Goal: Information Seeking & Learning: Learn about a topic

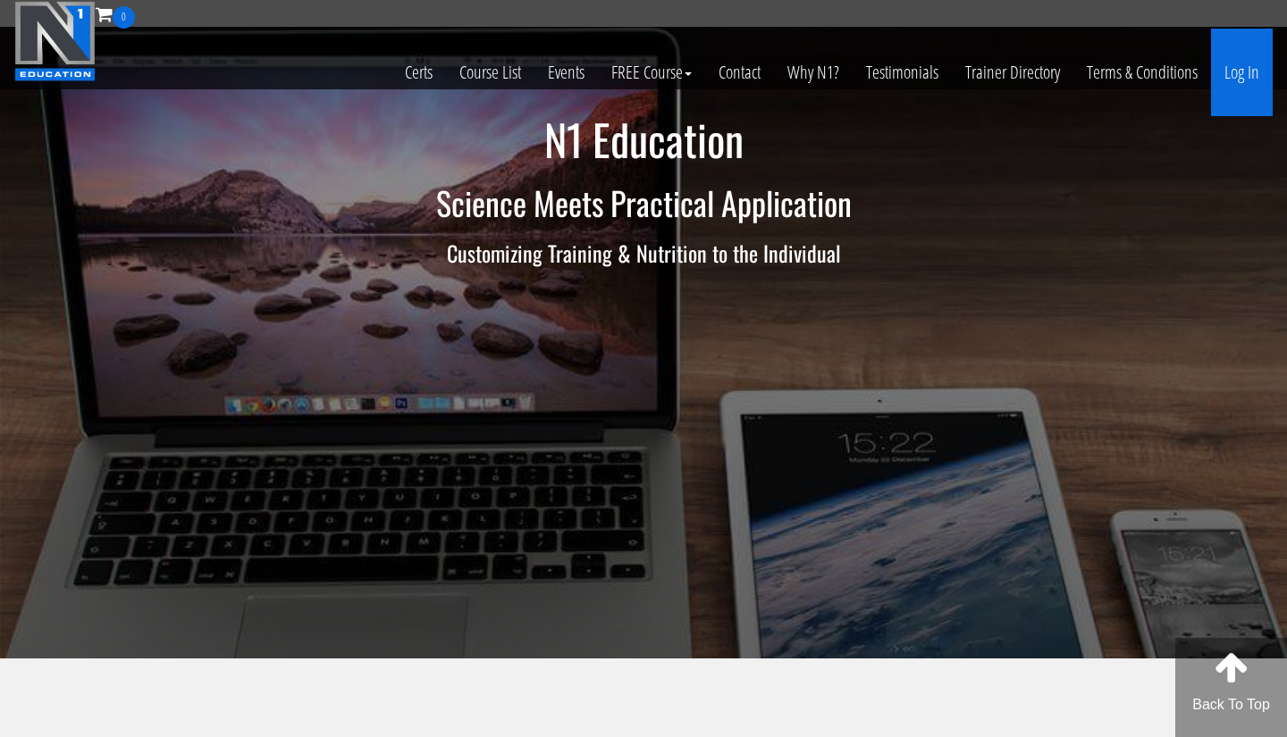
click at [761, 66] on link "Log In" at bounding box center [1242, 73] width 62 height 88
click at [761, 72] on link "Log In" at bounding box center [1242, 73] width 62 height 88
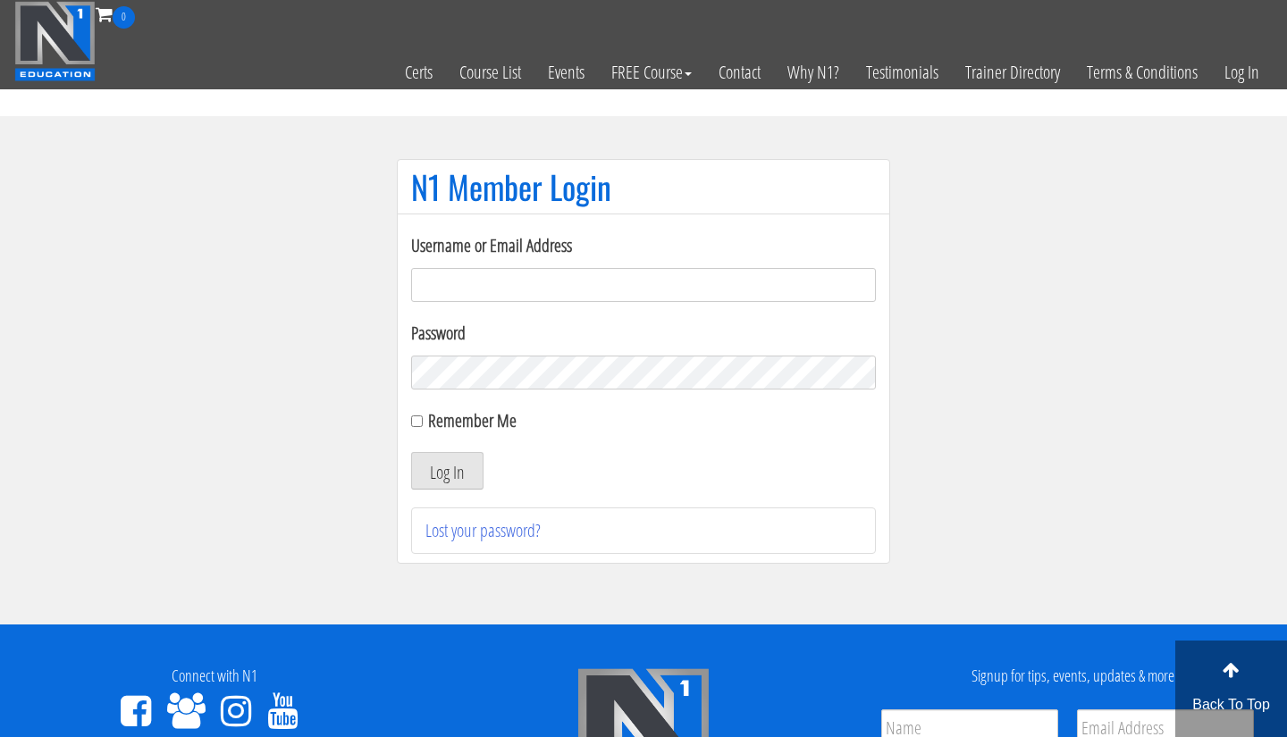
type input "apciccarino@aol.com"
click at [447, 471] on button "Log In" at bounding box center [447, 471] width 72 height 38
click at [462, 473] on button "Log In" at bounding box center [447, 471] width 72 height 38
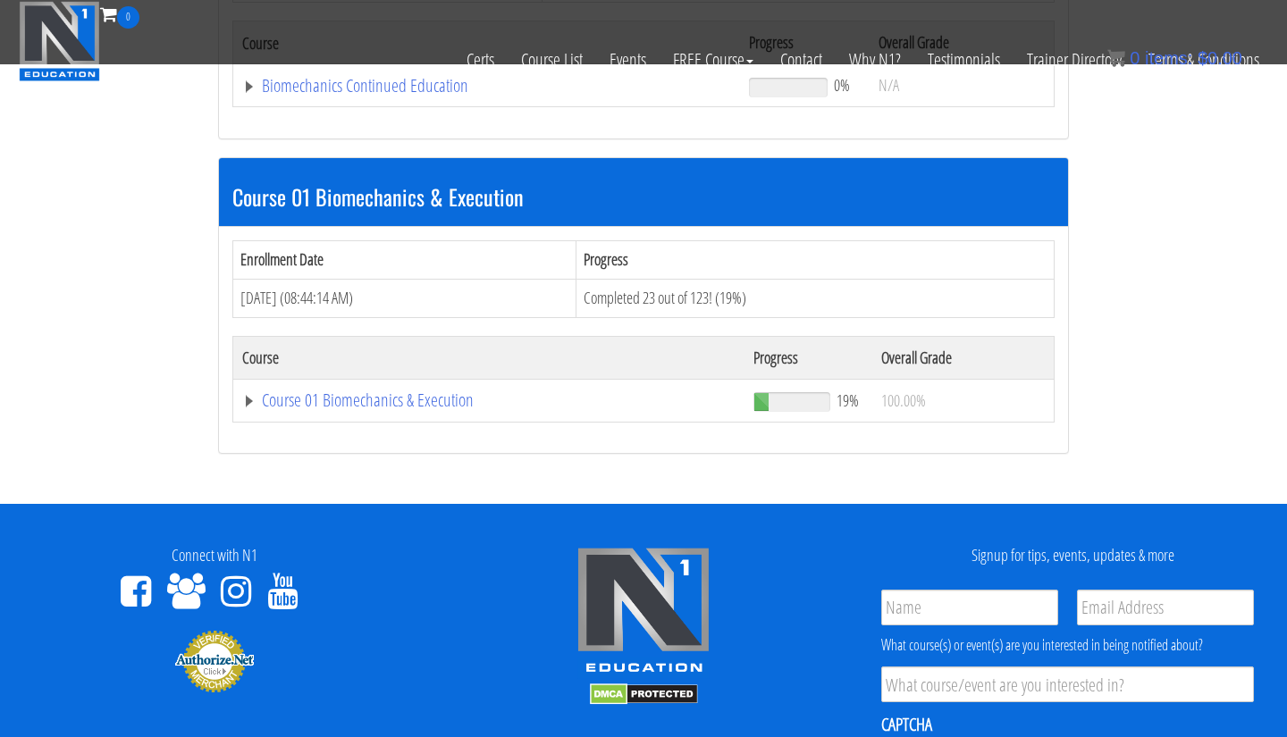
scroll to position [422, 0]
click at [419, 95] on link "Course 01 Biomechanics & Execution" at bounding box center [486, 86] width 489 height 18
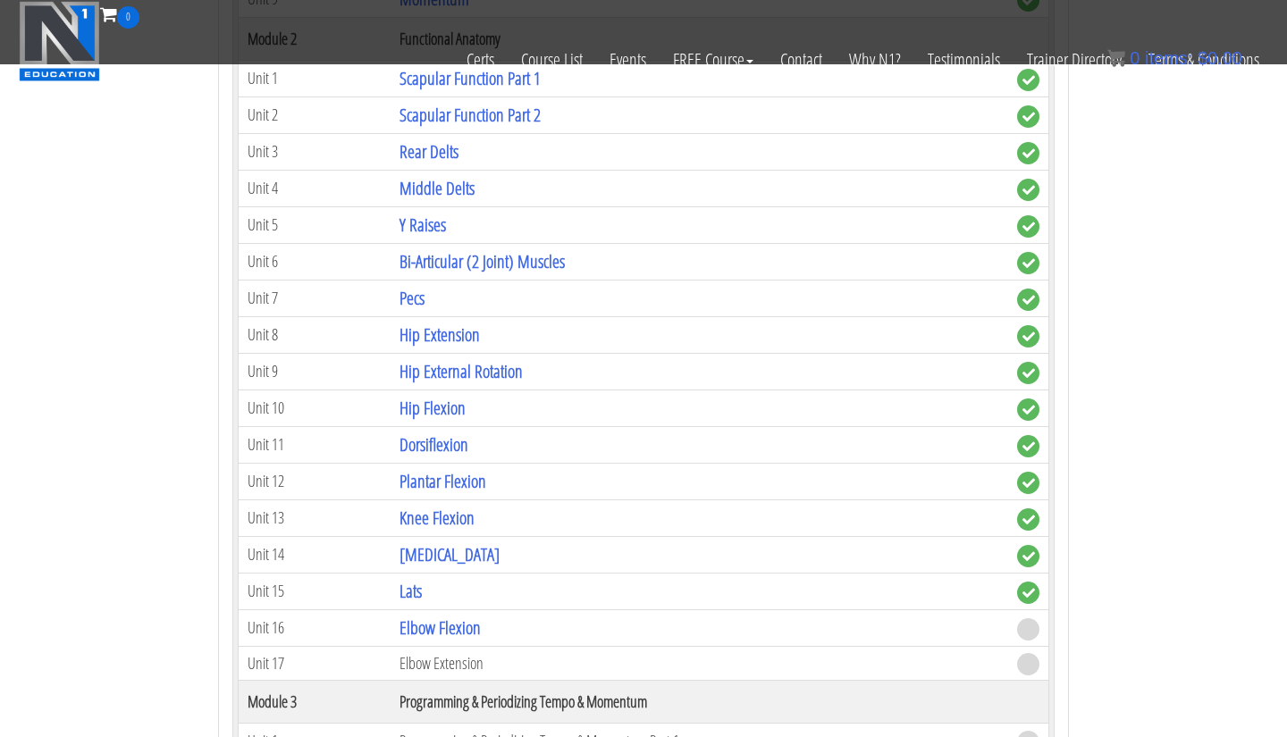
scroll to position [1213, 0]
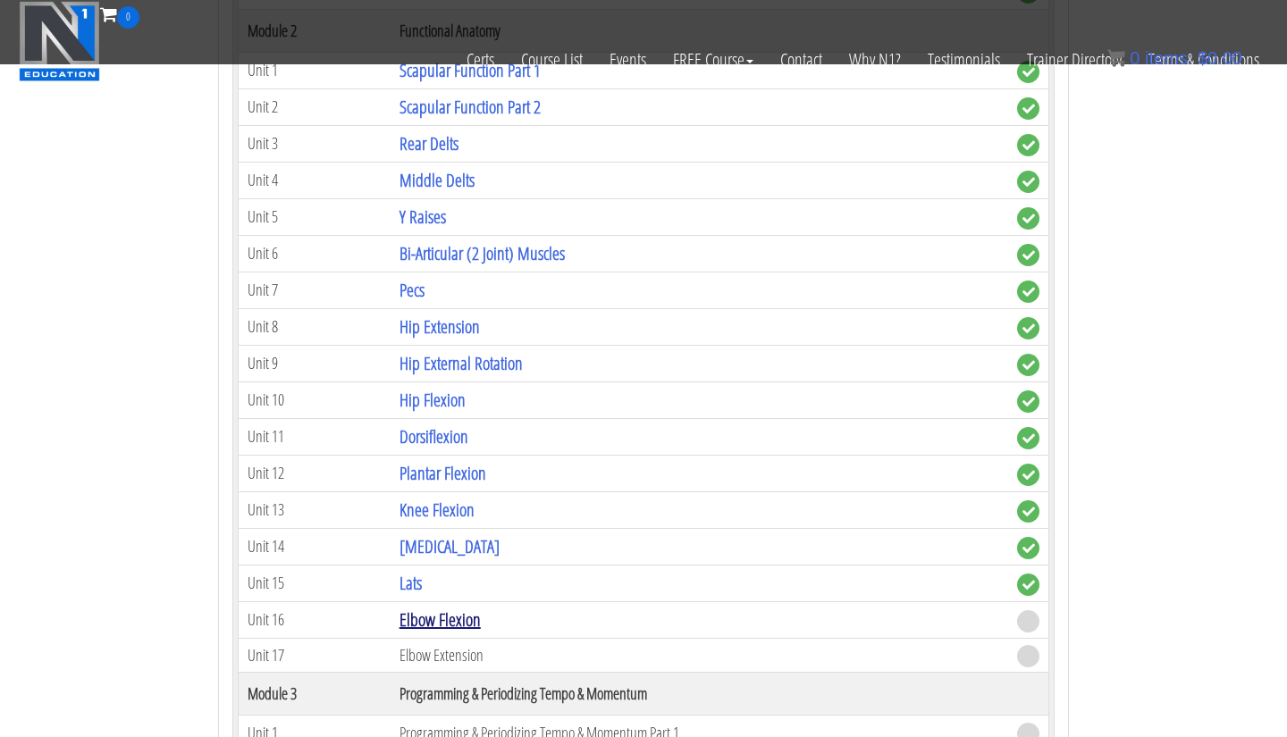
click at [441, 623] on link "Elbow Flexion" at bounding box center [440, 620] width 81 height 24
click at [457, 614] on link "Elbow Flexion" at bounding box center [440, 620] width 81 height 24
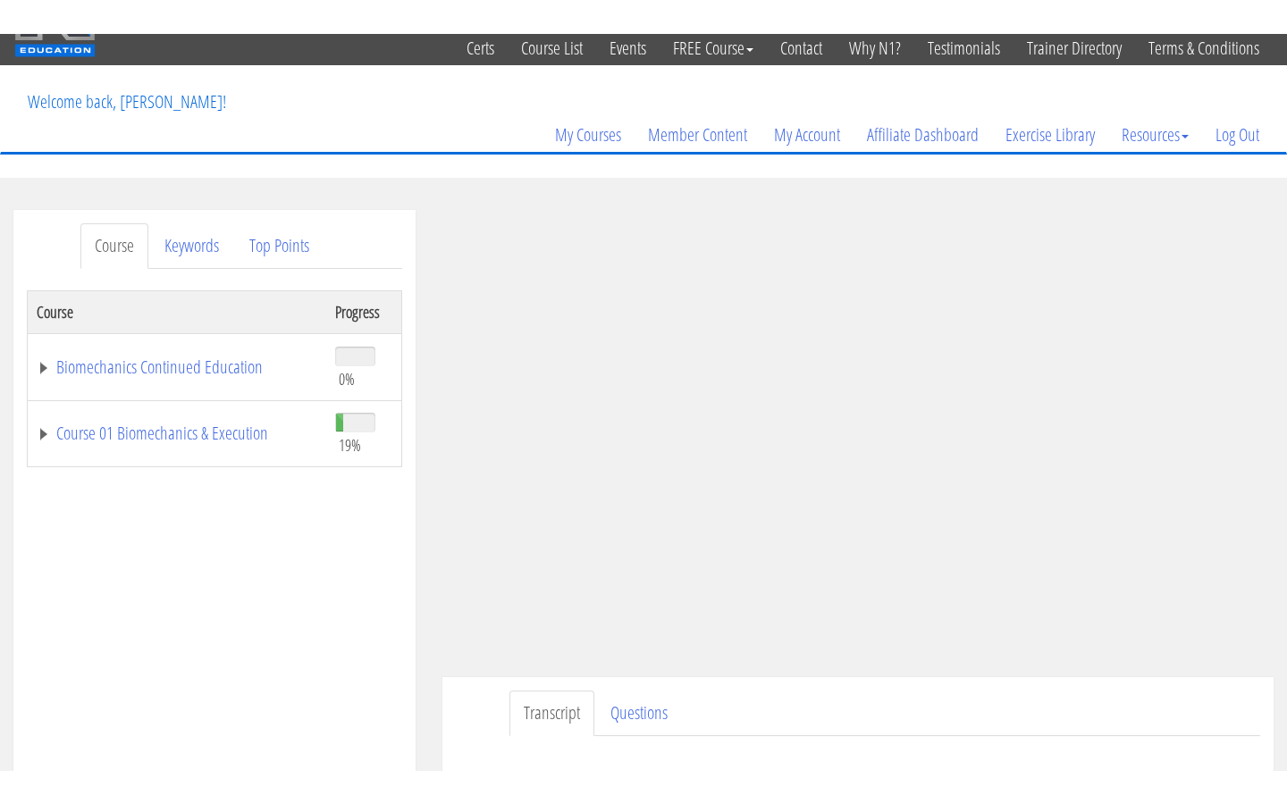
scroll to position [65, 0]
